Goal: Check status: Verify the current state of an ongoing process or item

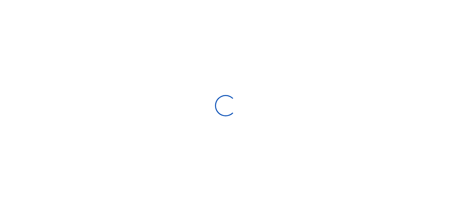
scroll to position [5, 5]
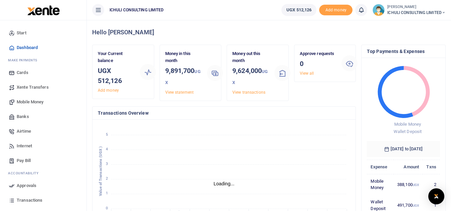
click at [28, 194] on span "Transactions" at bounding box center [30, 200] width 26 height 7
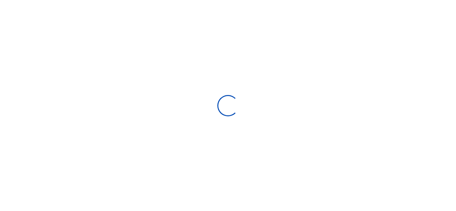
select select
type input "[DATE] - [DATE]"
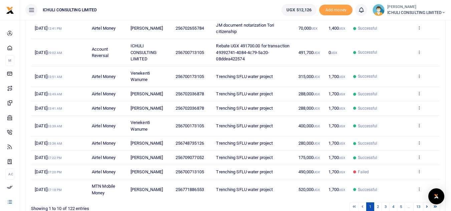
scroll to position [141, 0]
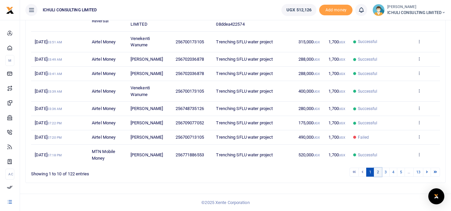
click at [378, 174] on link "2" at bounding box center [378, 172] width 8 height 9
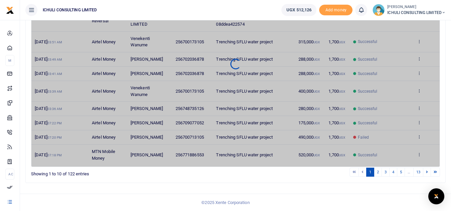
scroll to position [128, 0]
